Goal: Information Seeking & Learning: Check status

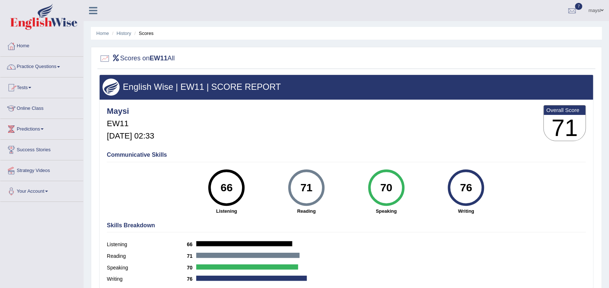
click at [39, 110] on link "Online Class" at bounding box center [41, 107] width 83 height 18
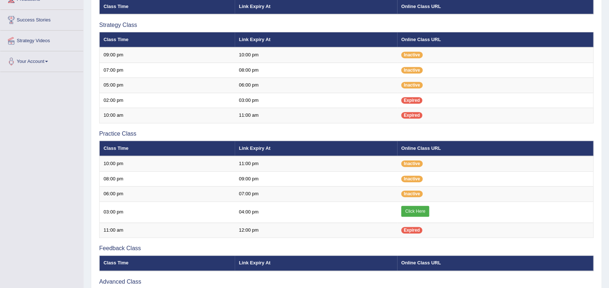
scroll to position [138, 0]
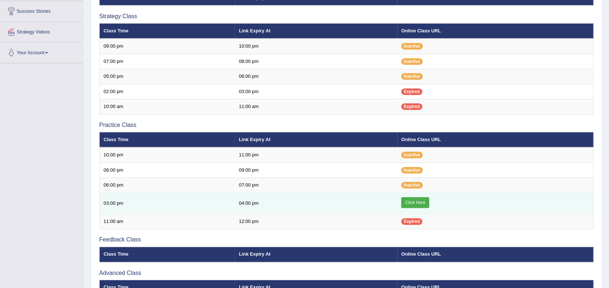
click at [424, 202] on link "Click Here" at bounding box center [415, 202] width 28 height 11
click at [414, 200] on link "Click Here" at bounding box center [415, 202] width 28 height 11
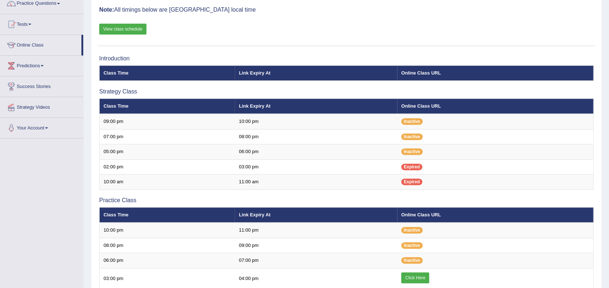
scroll to position [56, 0]
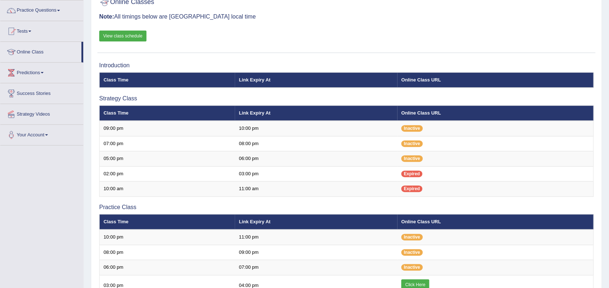
click at [114, 33] on link "View class schedule" at bounding box center [122, 36] width 47 height 11
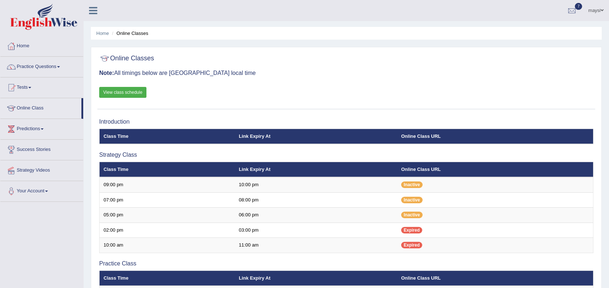
scroll to position [62, 0]
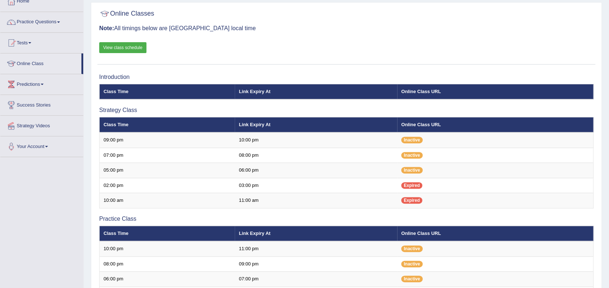
scroll to position [45, 0]
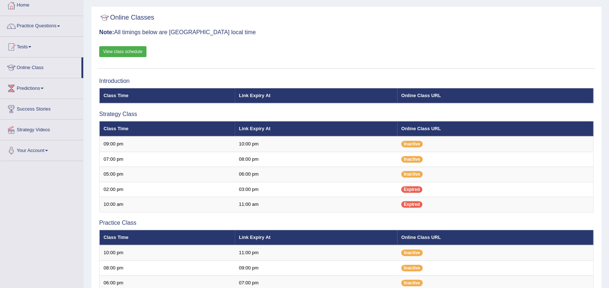
scroll to position [41, 0]
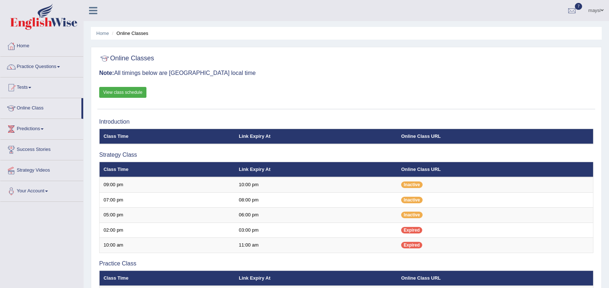
scroll to position [39, 0]
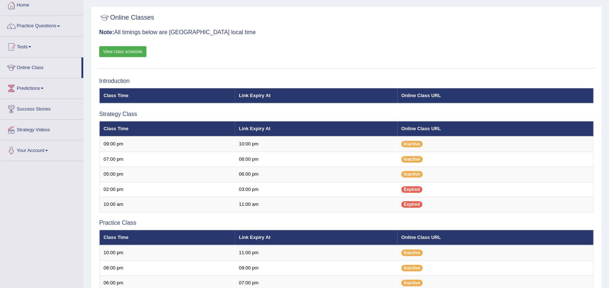
scroll to position [41, 0]
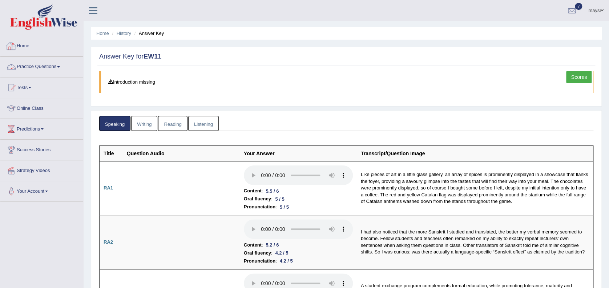
click at [19, 52] on link "Home" at bounding box center [41, 45] width 83 height 18
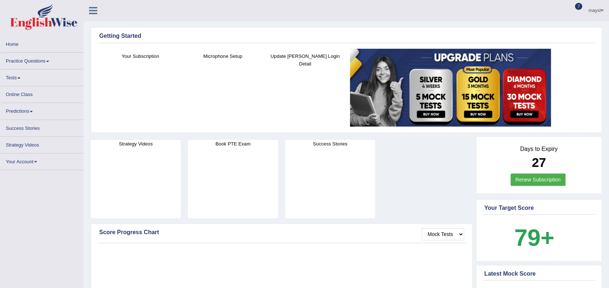
click at [51, 64] on link "Practice Questions" at bounding box center [41, 60] width 83 height 14
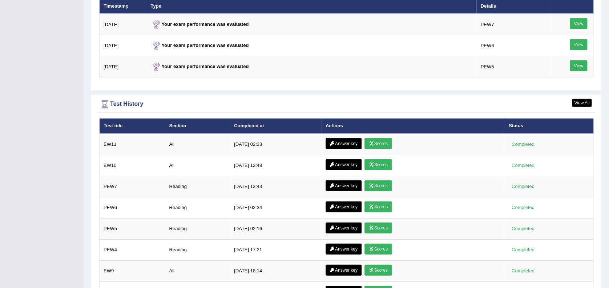
scroll to position [926, 0]
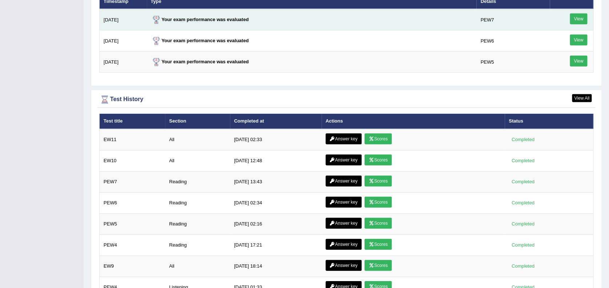
click at [575, 17] on link "View" at bounding box center [578, 18] width 17 height 11
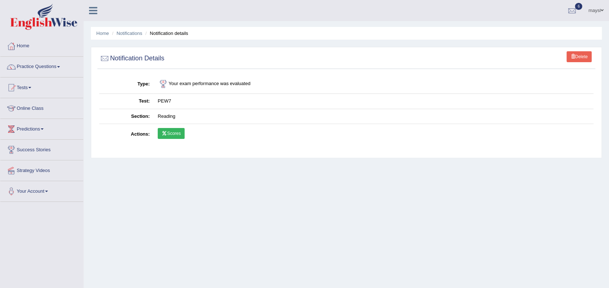
click at [175, 134] on link "Scores" at bounding box center [171, 133] width 27 height 11
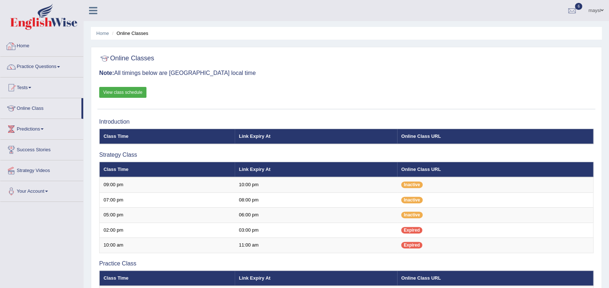
click at [27, 49] on link "Home" at bounding box center [41, 45] width 83 height 18
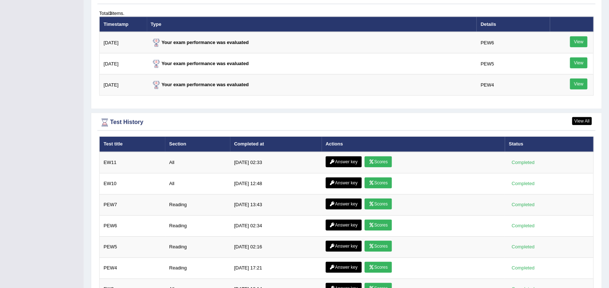
scroll to position [913, 0]
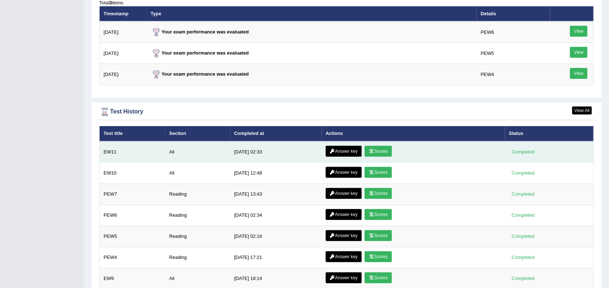
click at [382, 150] on link "Scores" at bounding box center [377, 151] width 27 height 11
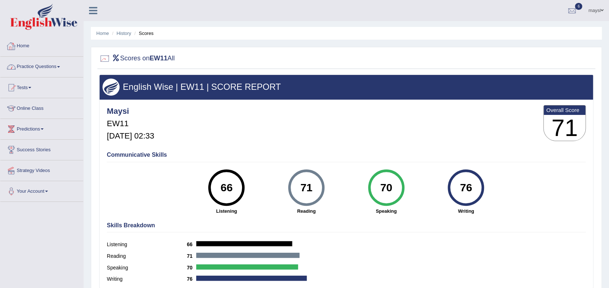
click at [27, 47] on link "Home" at bounding box center [41, 45] width 83 height 18
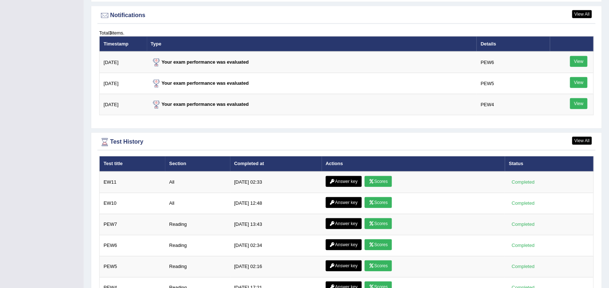
scroll to position [888, 0]
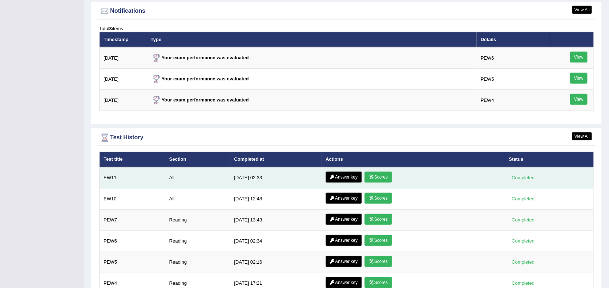
click at [340, 175] on link "Answer key" at bounding box center [343, 176] width 36 height 11
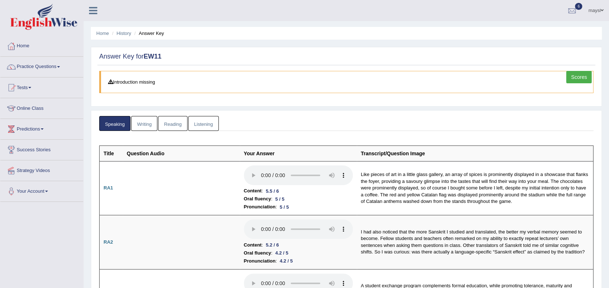
click at [147, 123] on link "Writing" at bounding box center [144, 123] width 26 height 15
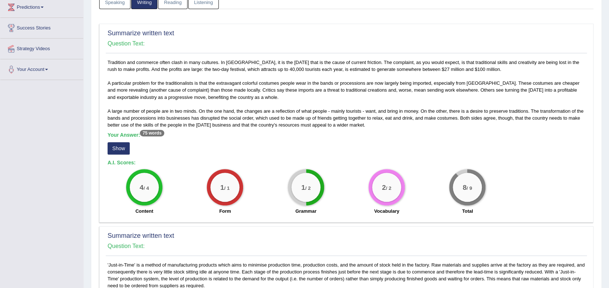
scroll to position [122, 0]
click at [123, 144] on button "Show" at bounding box center [119, 147] width 22 height 12
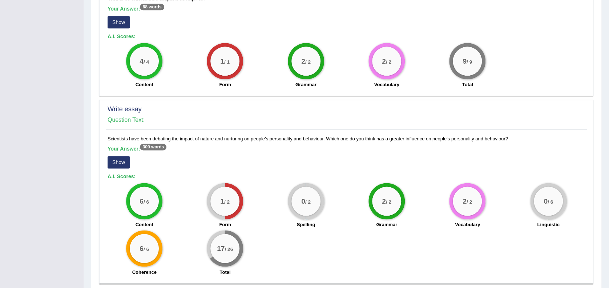
scroll to position [417, 0]
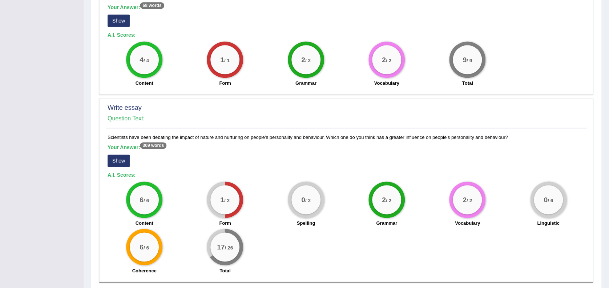
click at [118, 157] on button "Show" at bounding box center [119, 160] width 22 height 12
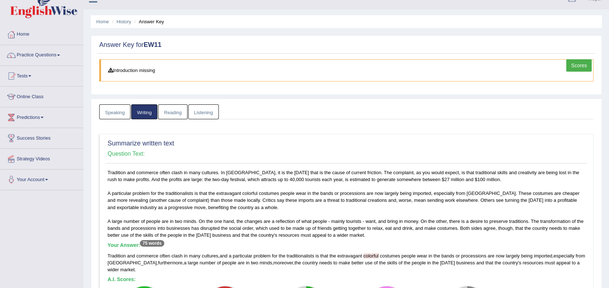
scroll to position [0, 0]
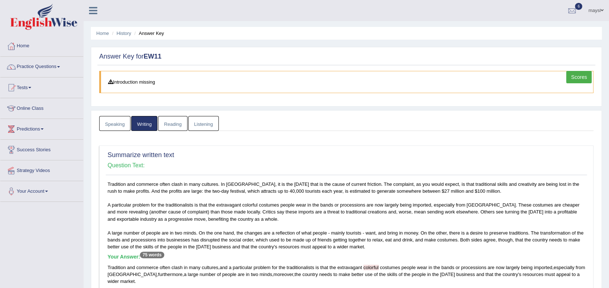
click at [200, 121] on link "Listening" at bounding box center [203, 123] width 31 height 15
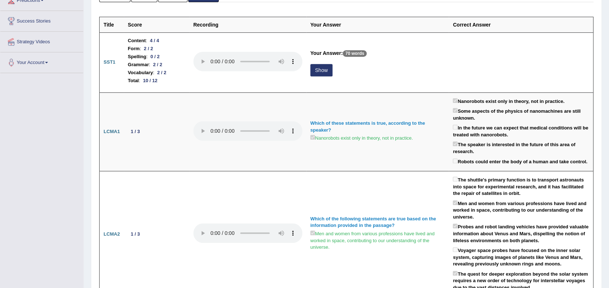
scroll to position [131, 0]
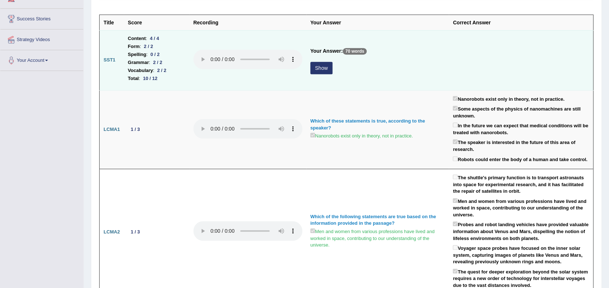
click at [325, 69] on button "Show" at bounding box center [321, 68] width 22 height 12
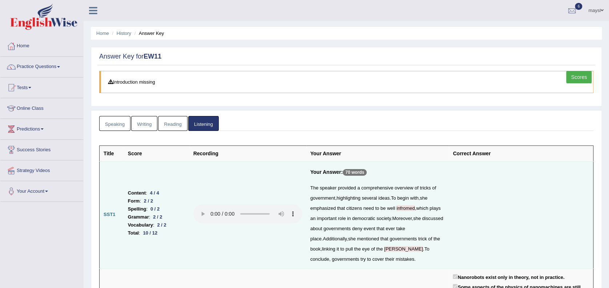
scroll to position [14, 0]
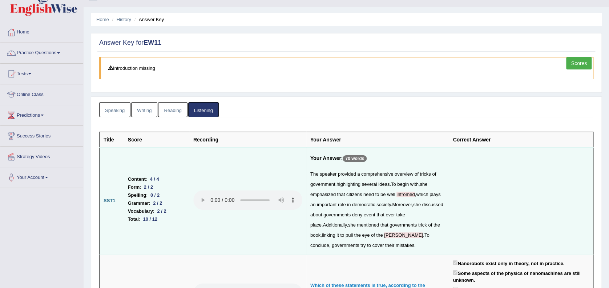
click at [180, 110] on link "Reading" at bounding box center [172, 109] width 29 height 15
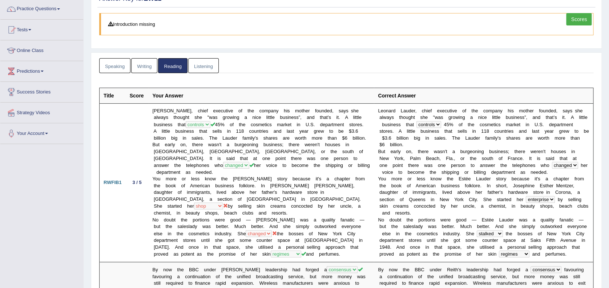
scroll to position [0, 0]
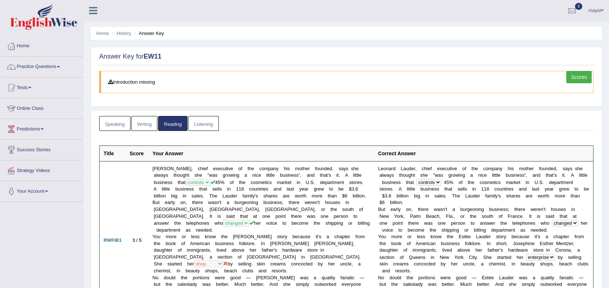
click at [25, 46] on link "Home" at bounding box center [41, 45] width 83 height 18
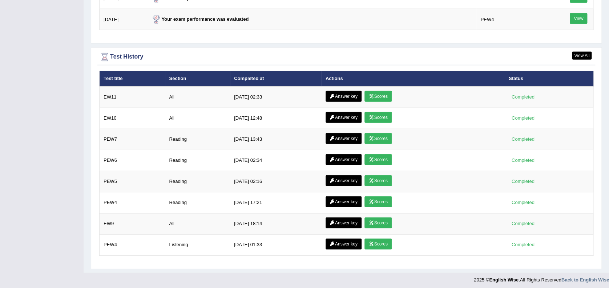
scroll to position [969, 0]
